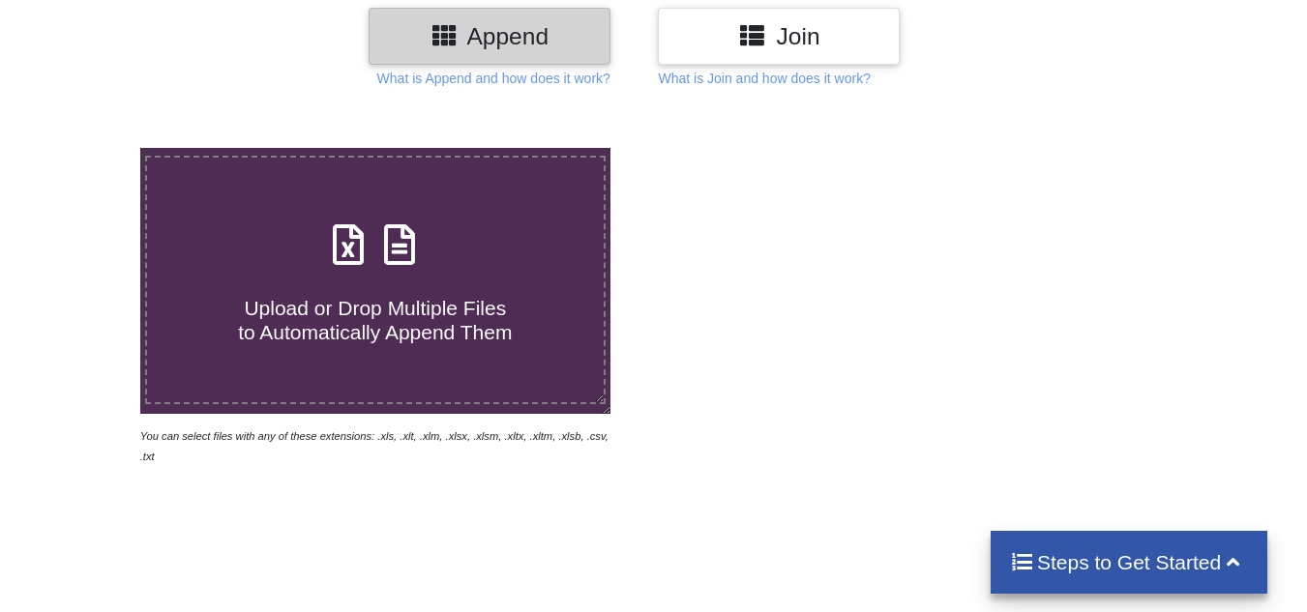
scroll to position [290, 0]
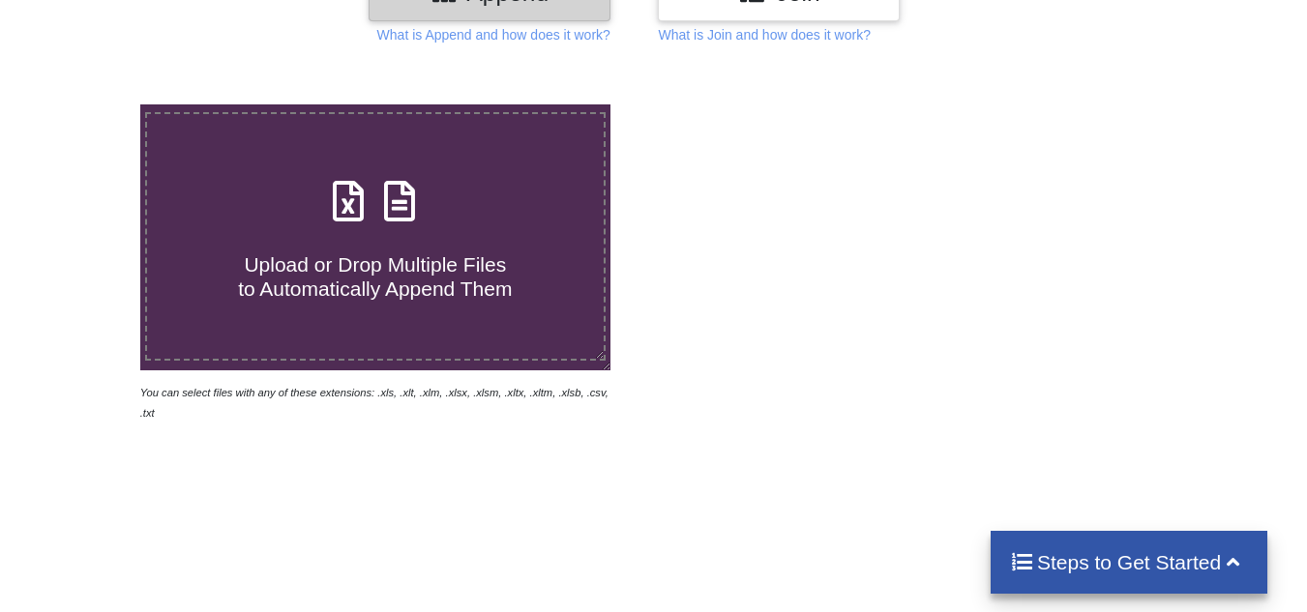
click at [344, 212] on icon at bounding box center [348, 191] width 48 height 41
click at [87, 104] on input "Upload or Drop Multiple Files to Automatically Append Them" at bounding box center [87, 104] width 0 height 0
type input "C:\fakepath\40HP_Check Sheet.xlsx"
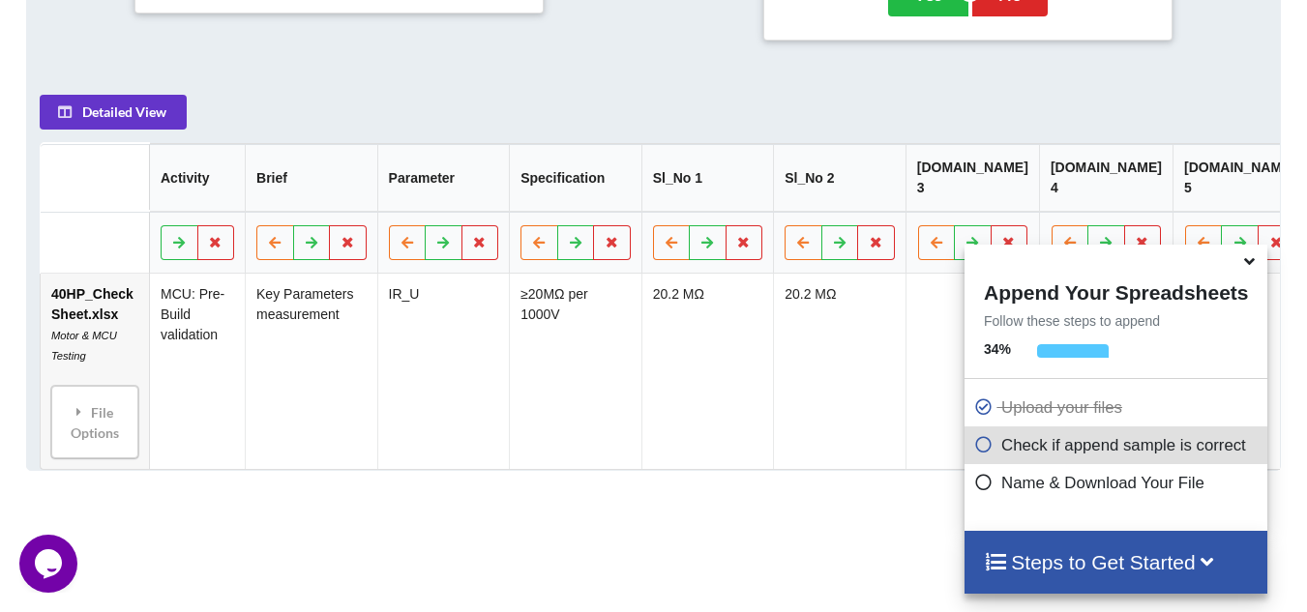
scroll to position [835, 0]
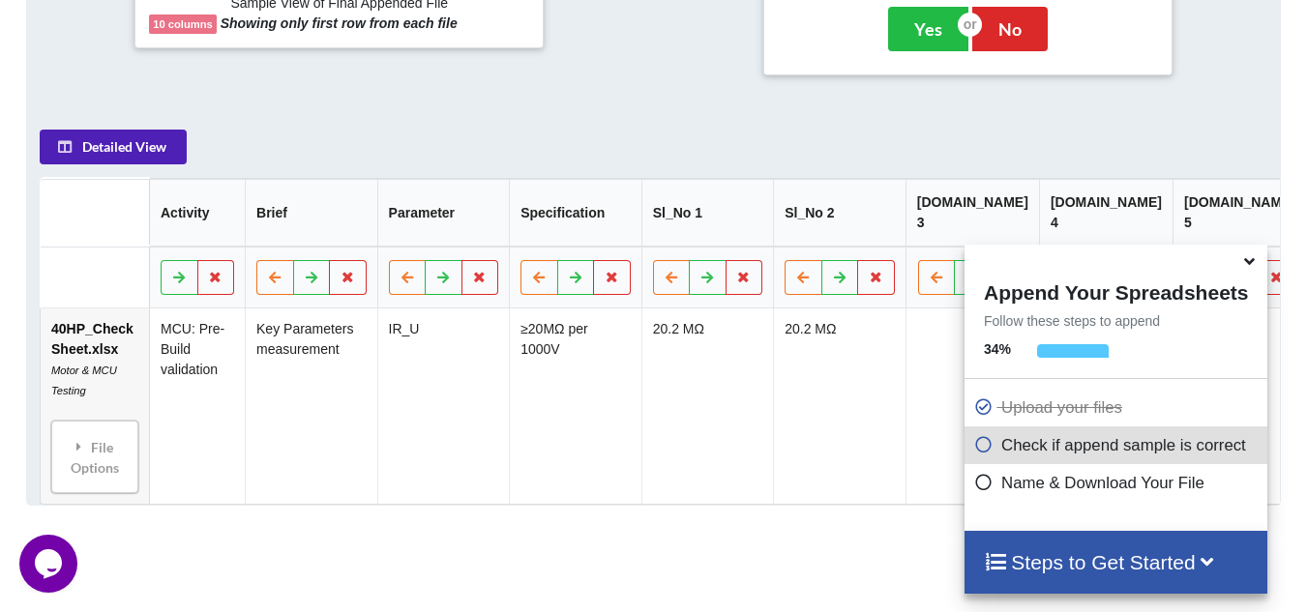
click at [110, 140] on button "Detailed View" at bounding box center [113, 147] width 147 height 35
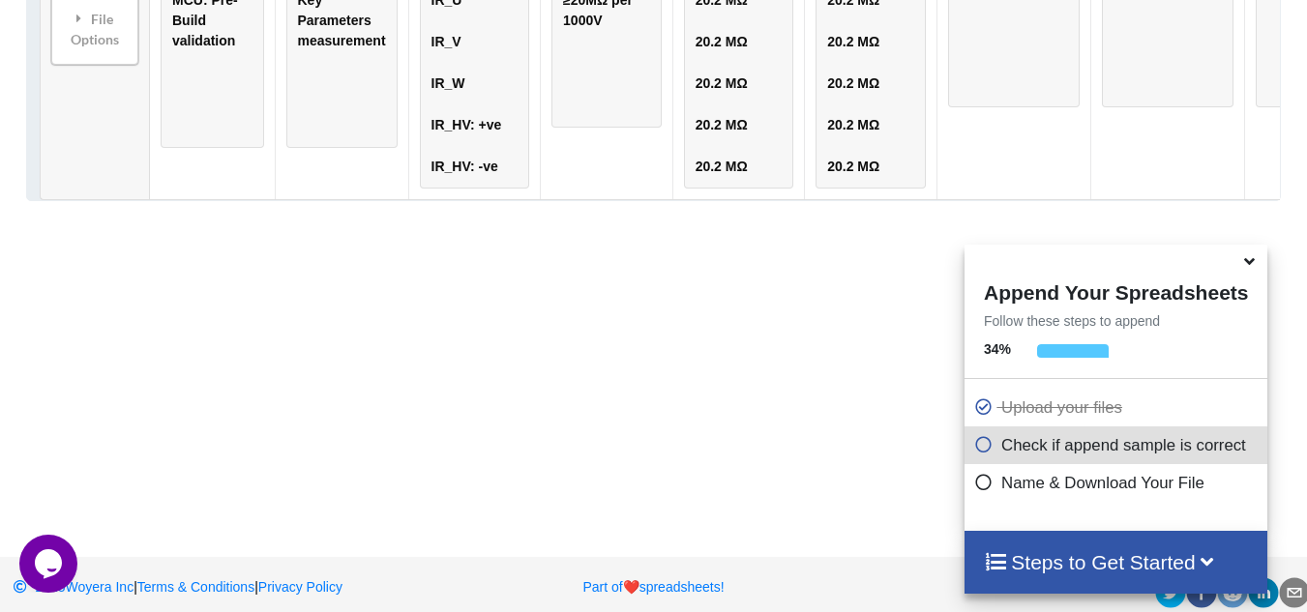
scroll to position [1249, 0]
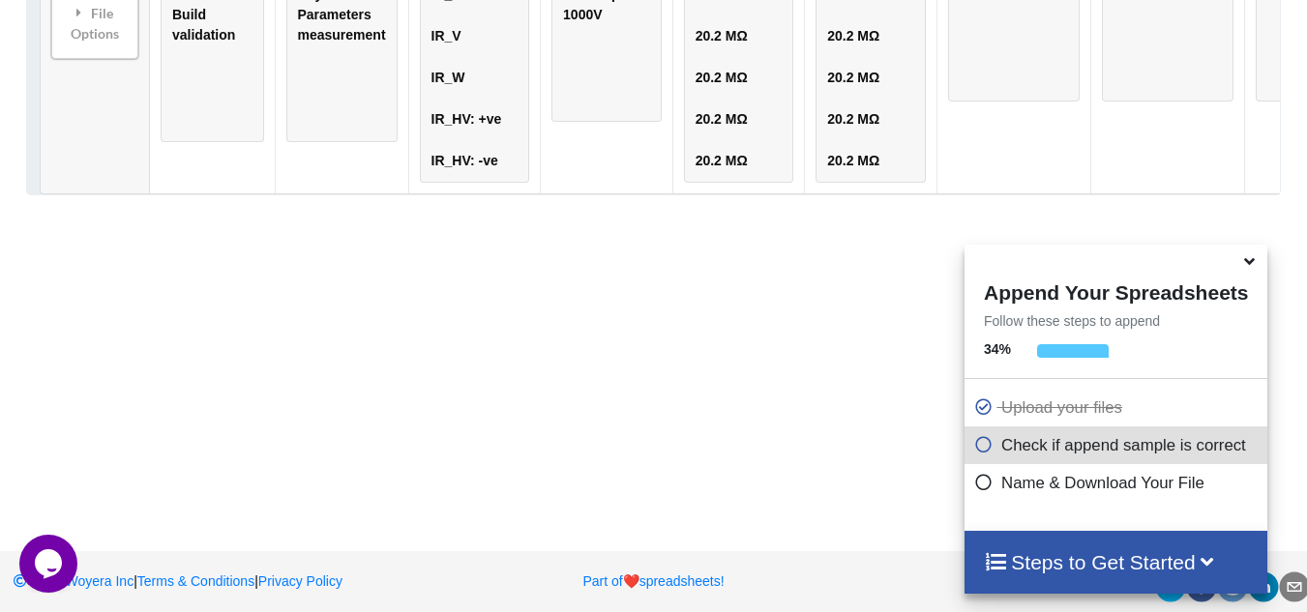
click at [1244, 260] on icon at bounding box center [1249, 258] width 20 height 17
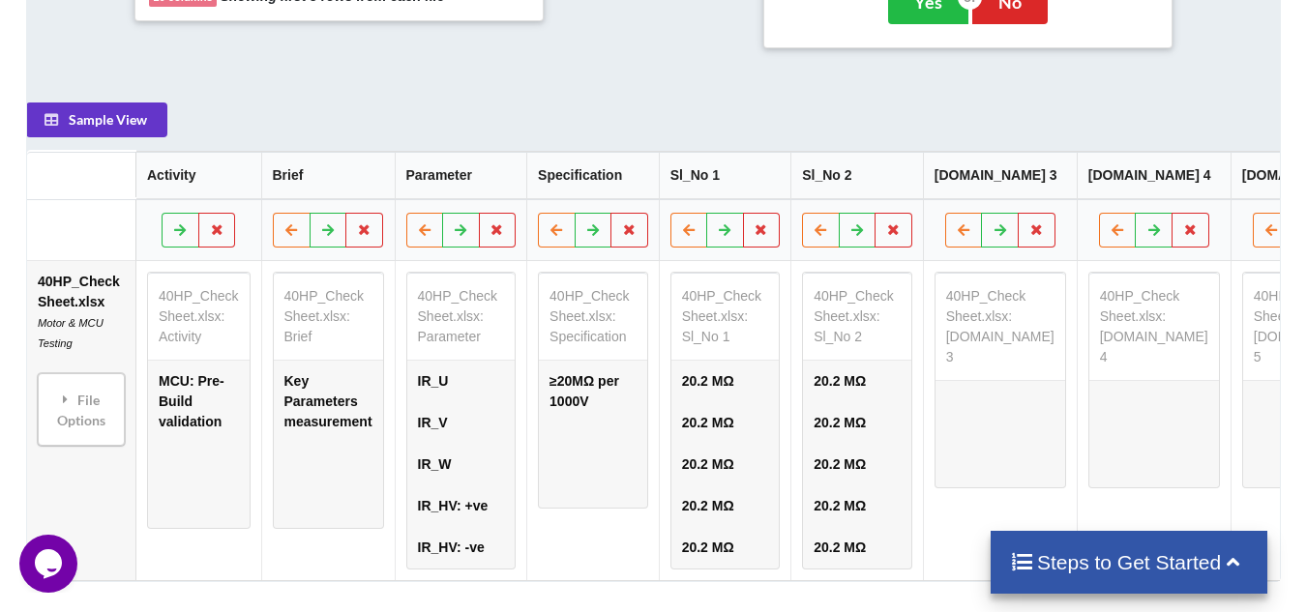
scroll to position [0, 165]
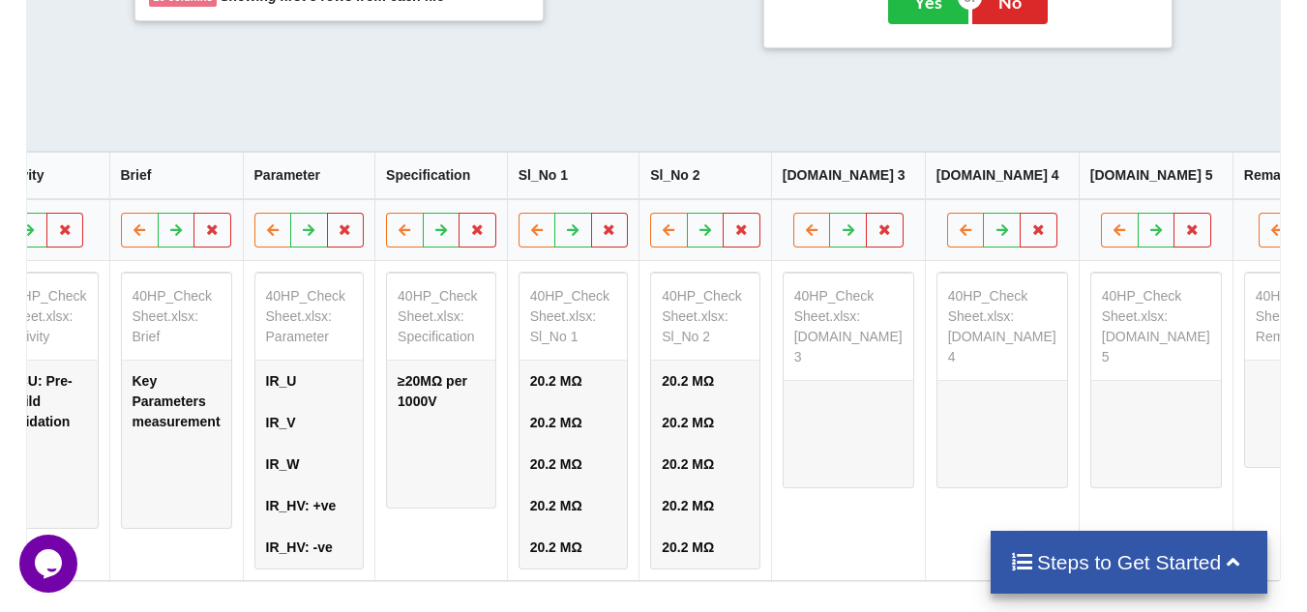
click at [1138, 565] on h4 "Steps to Get Started" at bounding box center [1129, 562] width 239 height 24
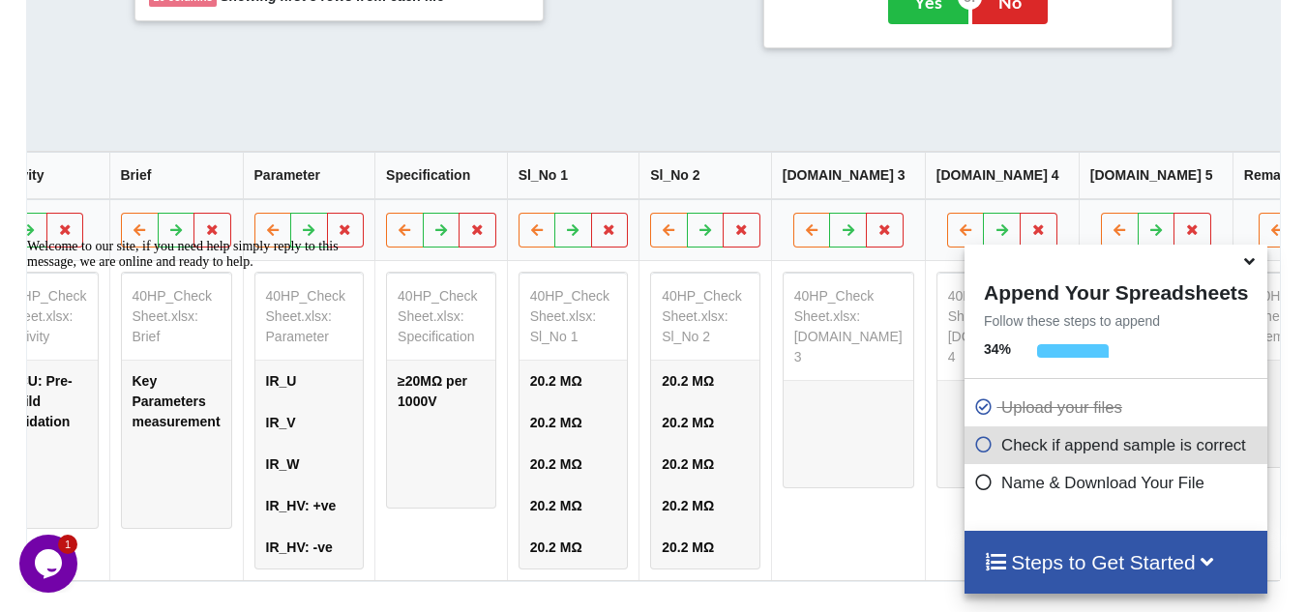
click at [977, 450] on icon at bounding box center [983, 441] width 19 height 16
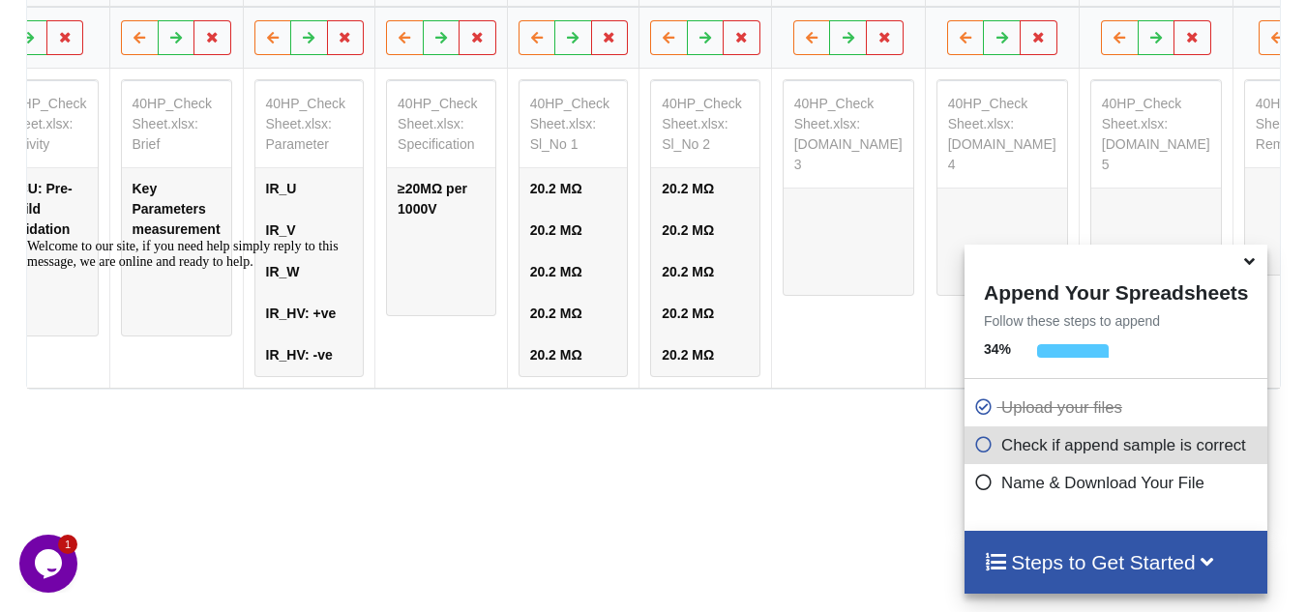
scroll to position [1249, 0]
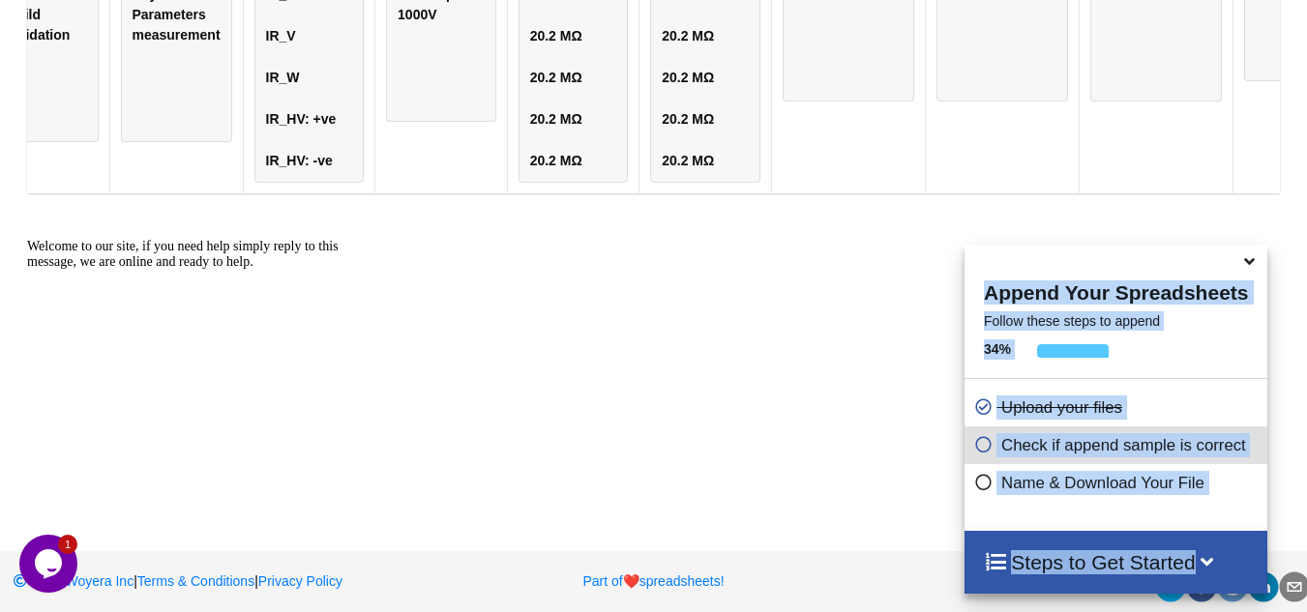
drag, startPoint x: 1182, startPoint y: 259, endPoint x: 988, endPoint y: 238, distance: 195.6
click at [977, 449] on icon at bounding box center [983, 441] width 19 height 16
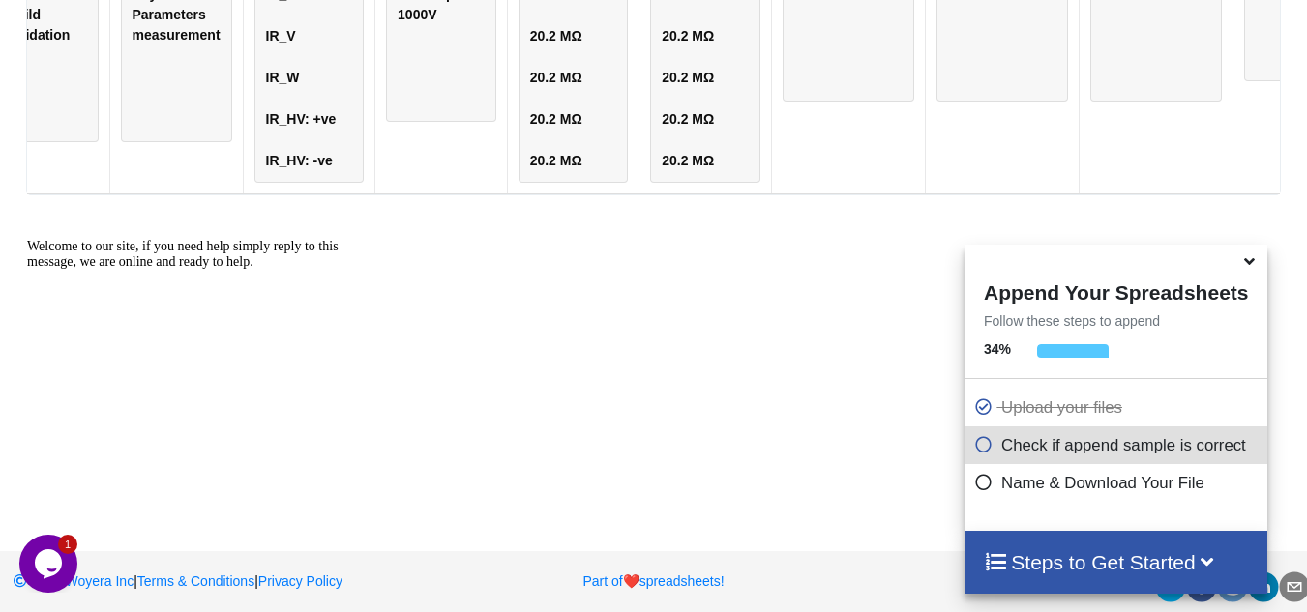
click at [1108, 569] on h4 "Steps to Get Started" at bounding box center [1116, 562] width 264 height 24
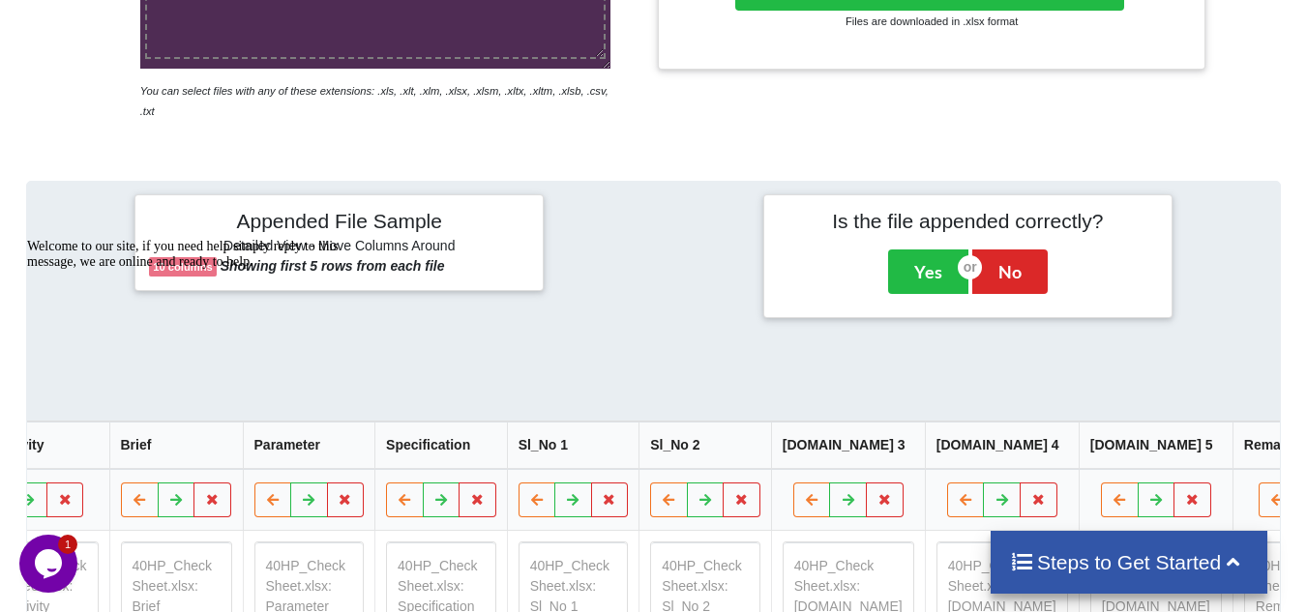
scroll to position [572, 0]
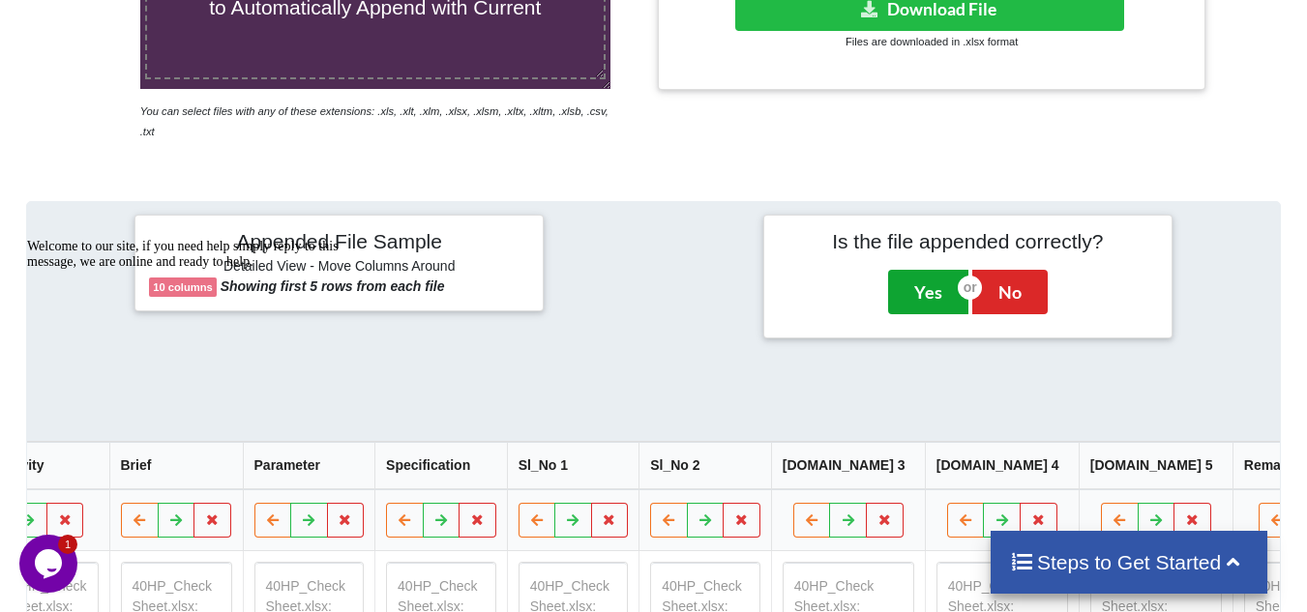
click at [924, 272] on button "Yes" at bounding box center [928, 292] width 80 height 44
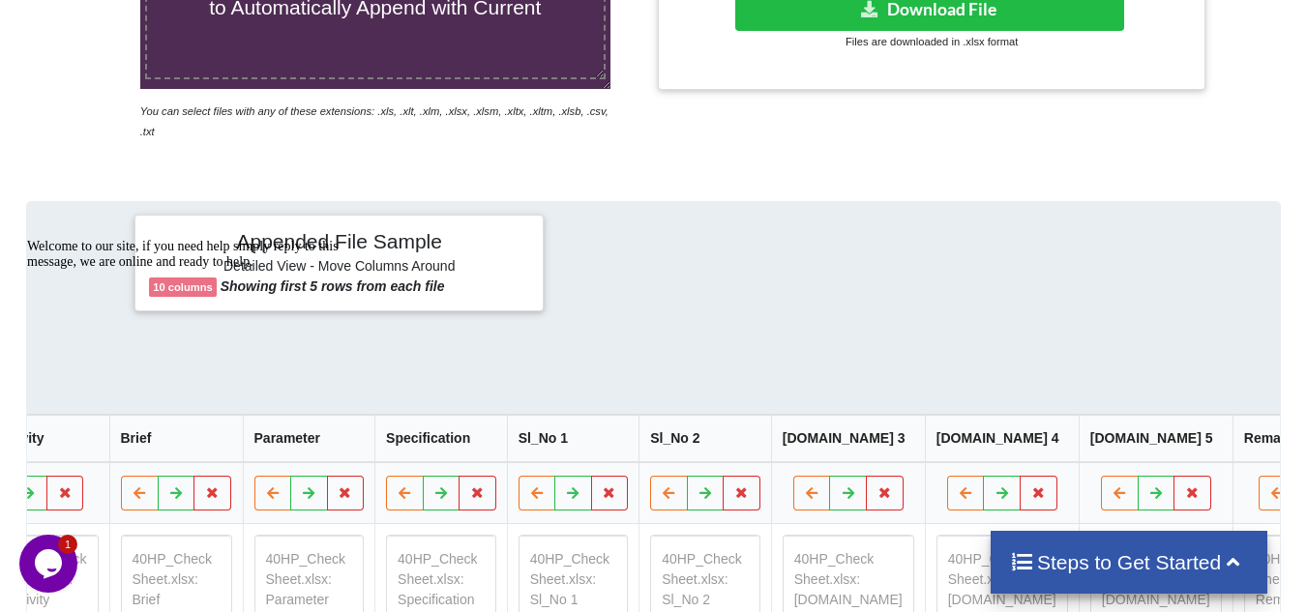
scroll to position [395, 0]
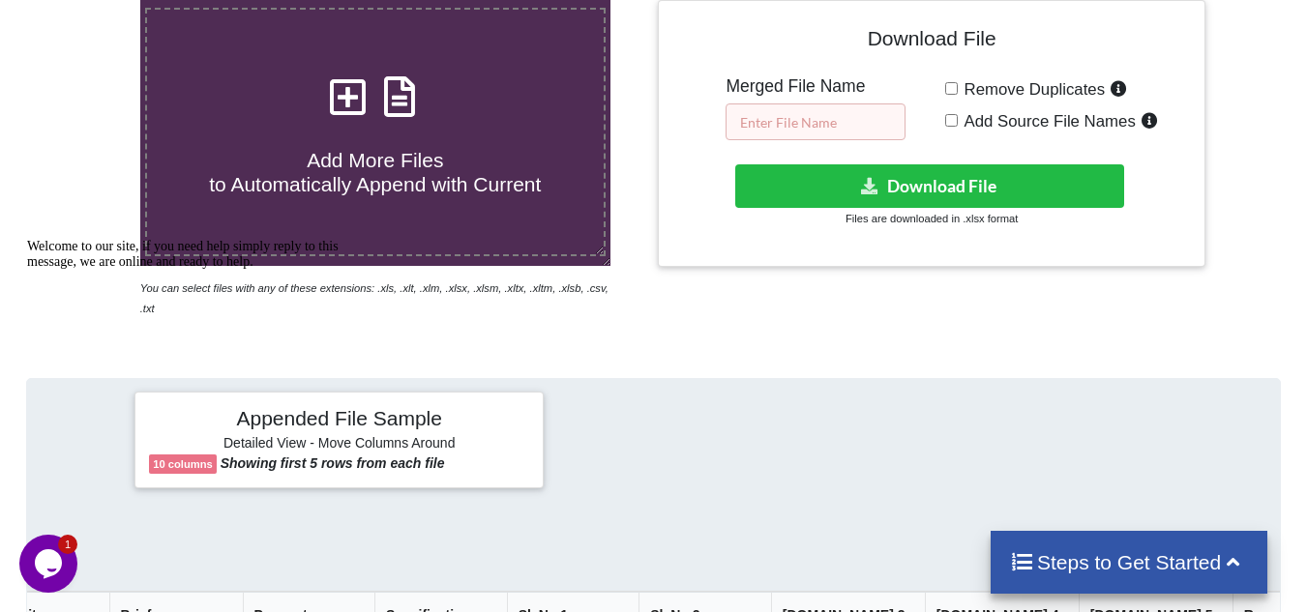
click at [871, 124] on input "text" at bounding box center [815, 121] width 180 height 37
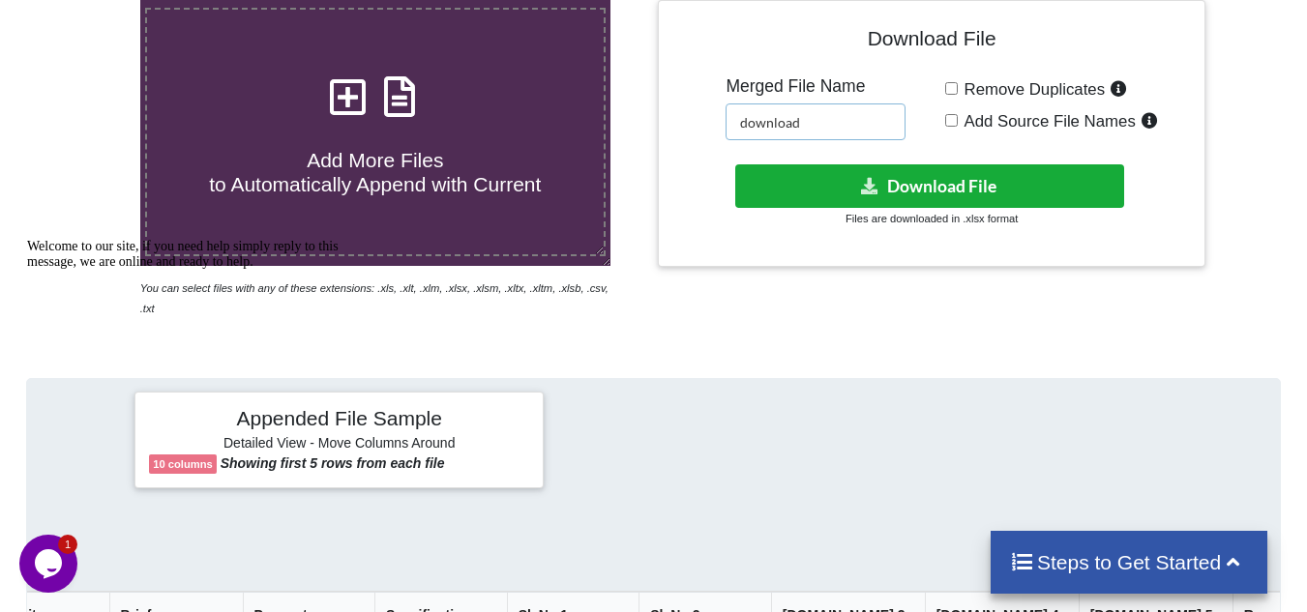
type input "download"
click at [926, 190] on button "Download File" at bounding box center [929, 186] width 389 height 44
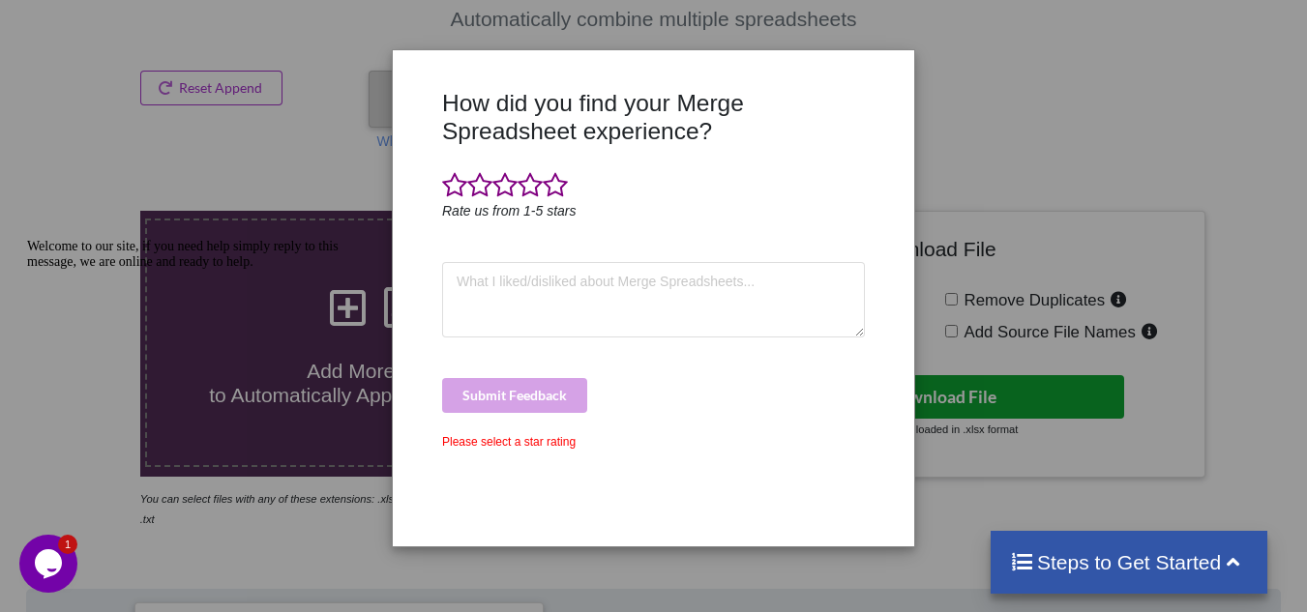
scroll to position [8, 0]
